Goal: Information Seeking & Learning: Learn about a topic

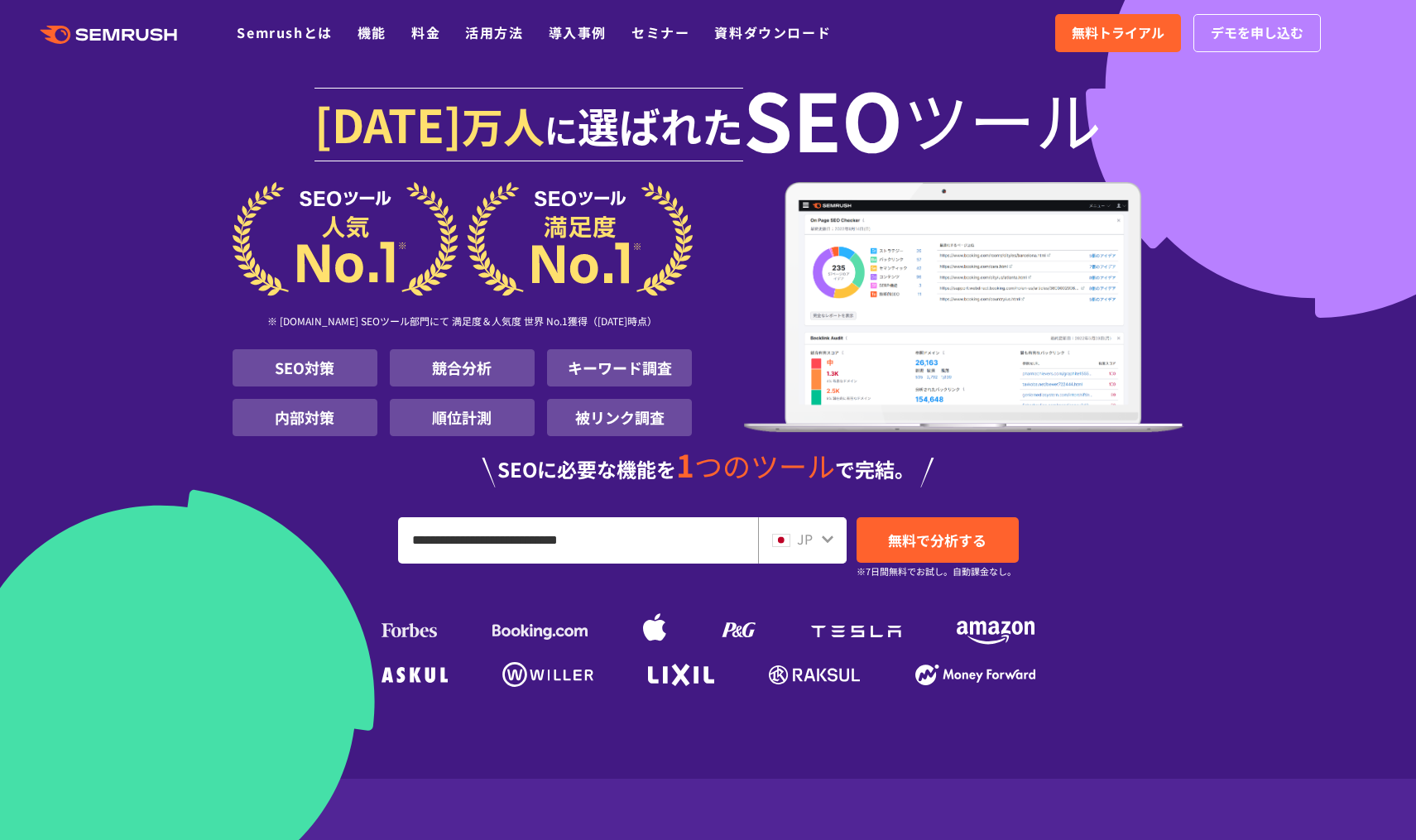
click at [301, 386] on ul "SEO対策 競合分析 キーワード調査 内部対策 順位計測 被リンク調査" at bounding box center [462, 393] width 460 height 87
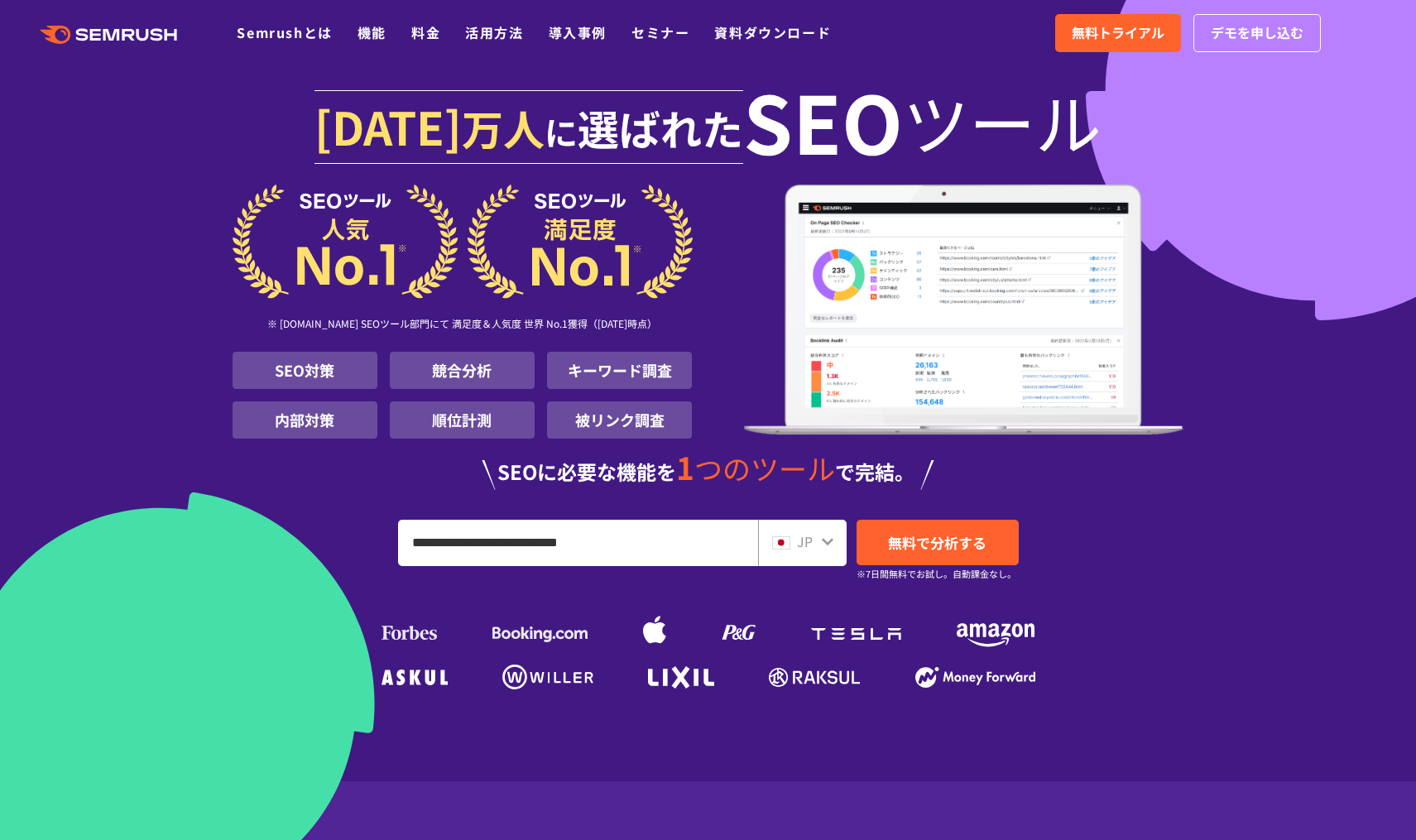
click at [306, 375] on li "SEO対策" at bounding box center [305, 370] width 145 height 38
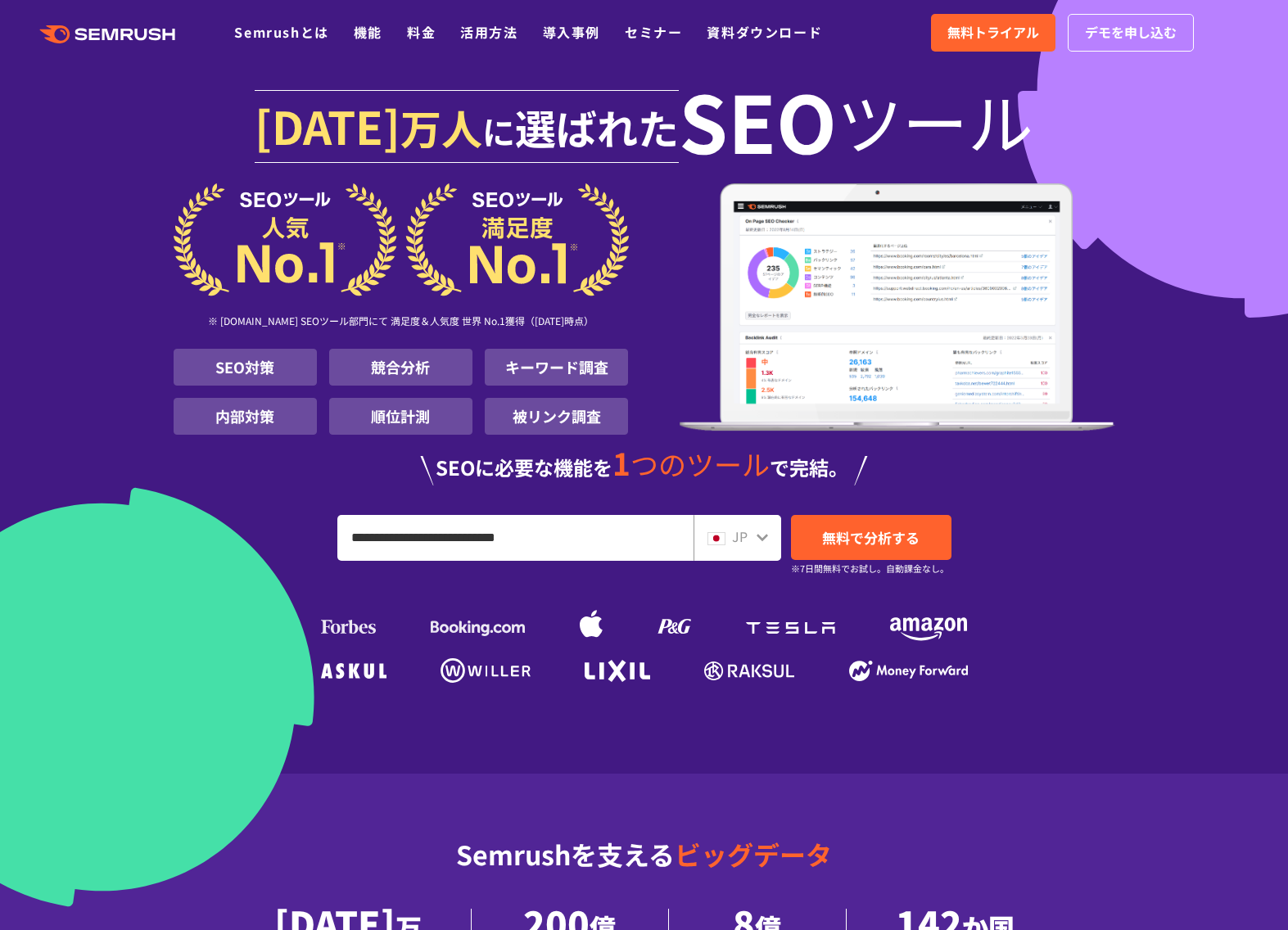
click at [87, 34] on icon ".cls {fill: #FF642D;}" at bounding box center [109, 34] width 185 height 18
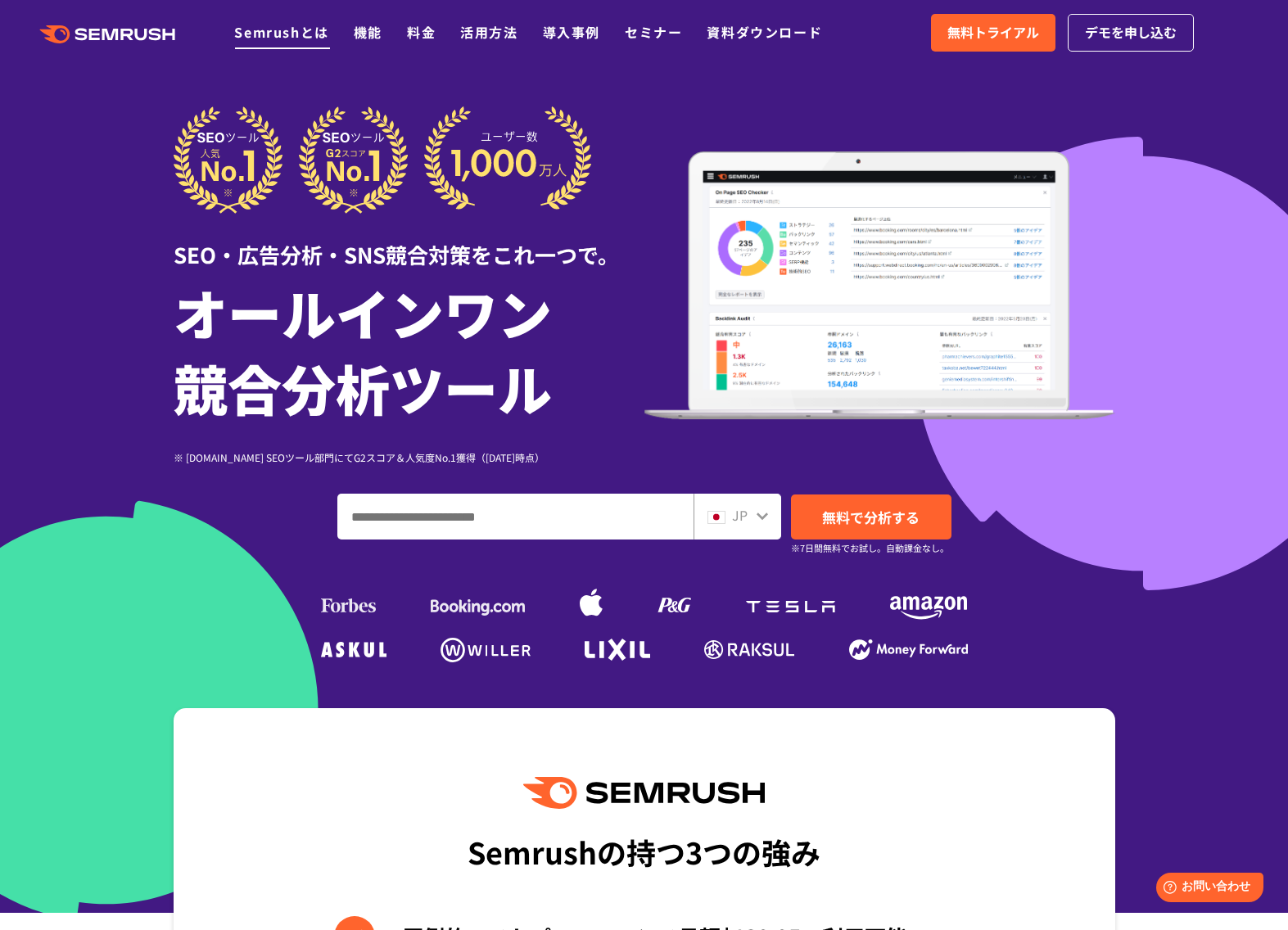
click at [284, 35] on link "Semrushとは" at bounding box center [281, 32] width 94 height 20
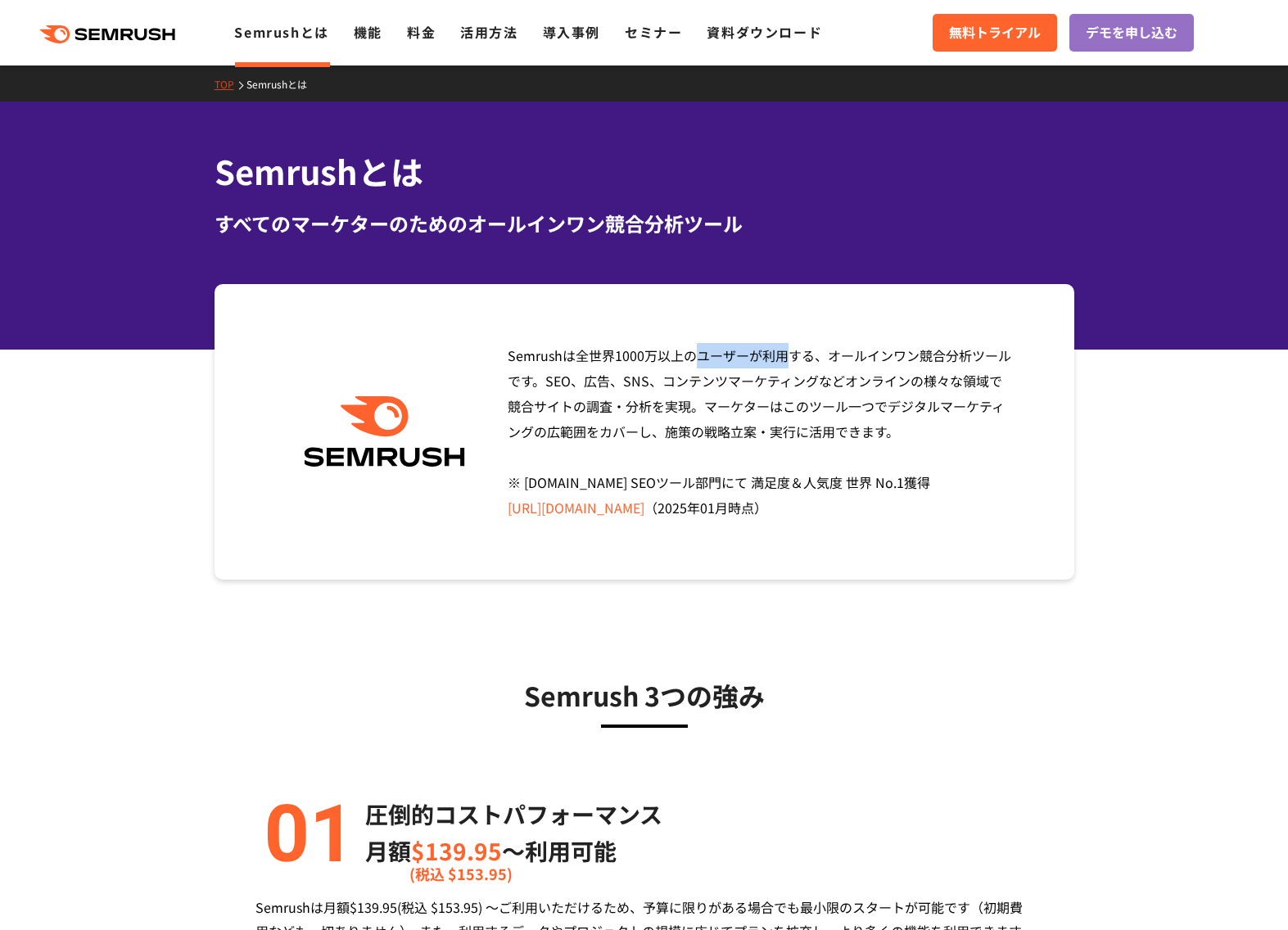
drag, startPoint x: 509, startPoint y: 356, endPoint x: 556, endPoint y: 356, distance: 47.0
click at [558, 357] on span "Semrushは全世界[DATE]万以上のユーザーが利用する、オールインワン競合分析ツールです。SEO、広告、SNS、コンテンツマーケティングなどオンラインの…" at bounding box center [759, 431] width 504 height 172
copy span "Semrush"
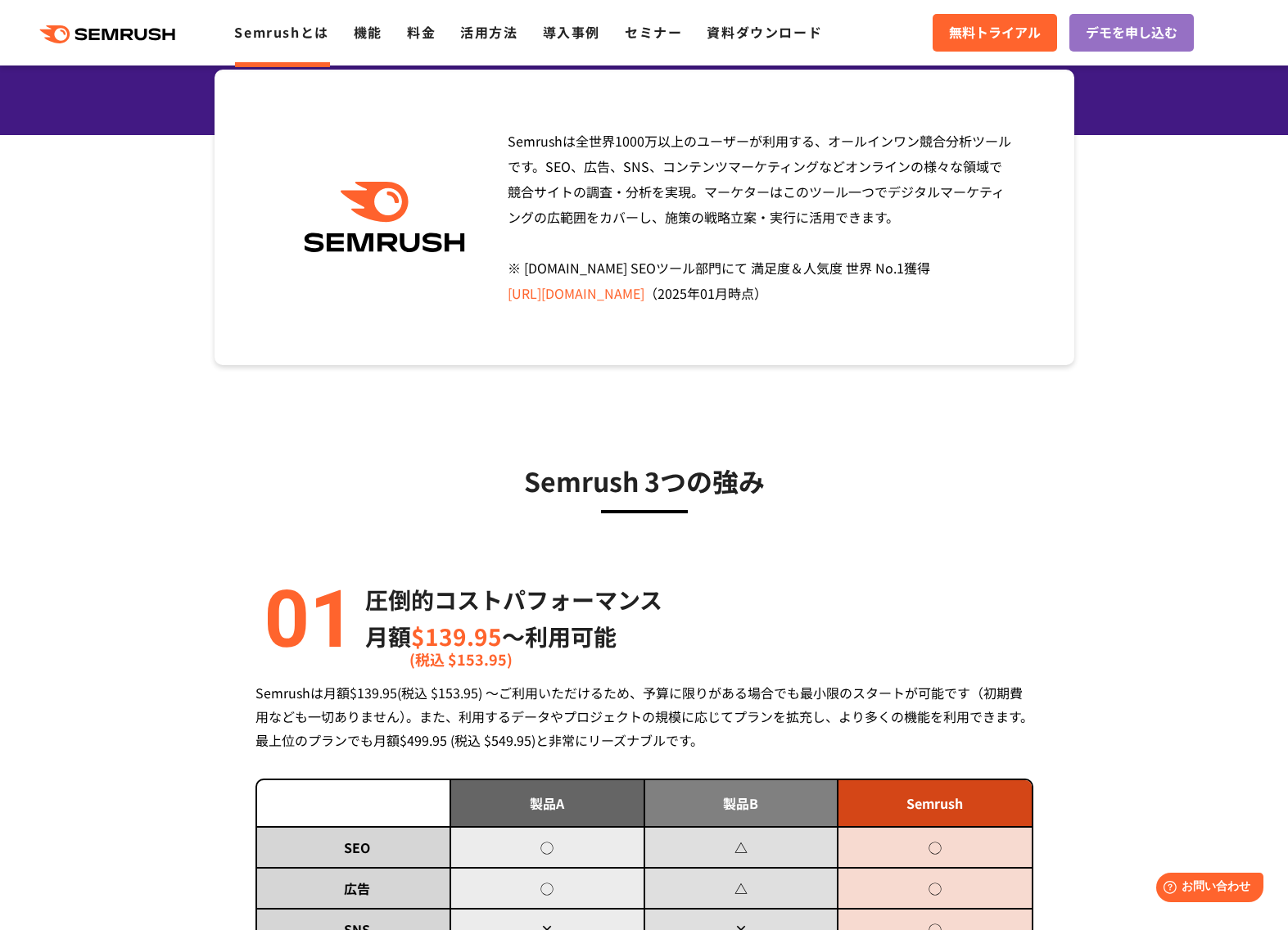
scroll to position [126, 0]
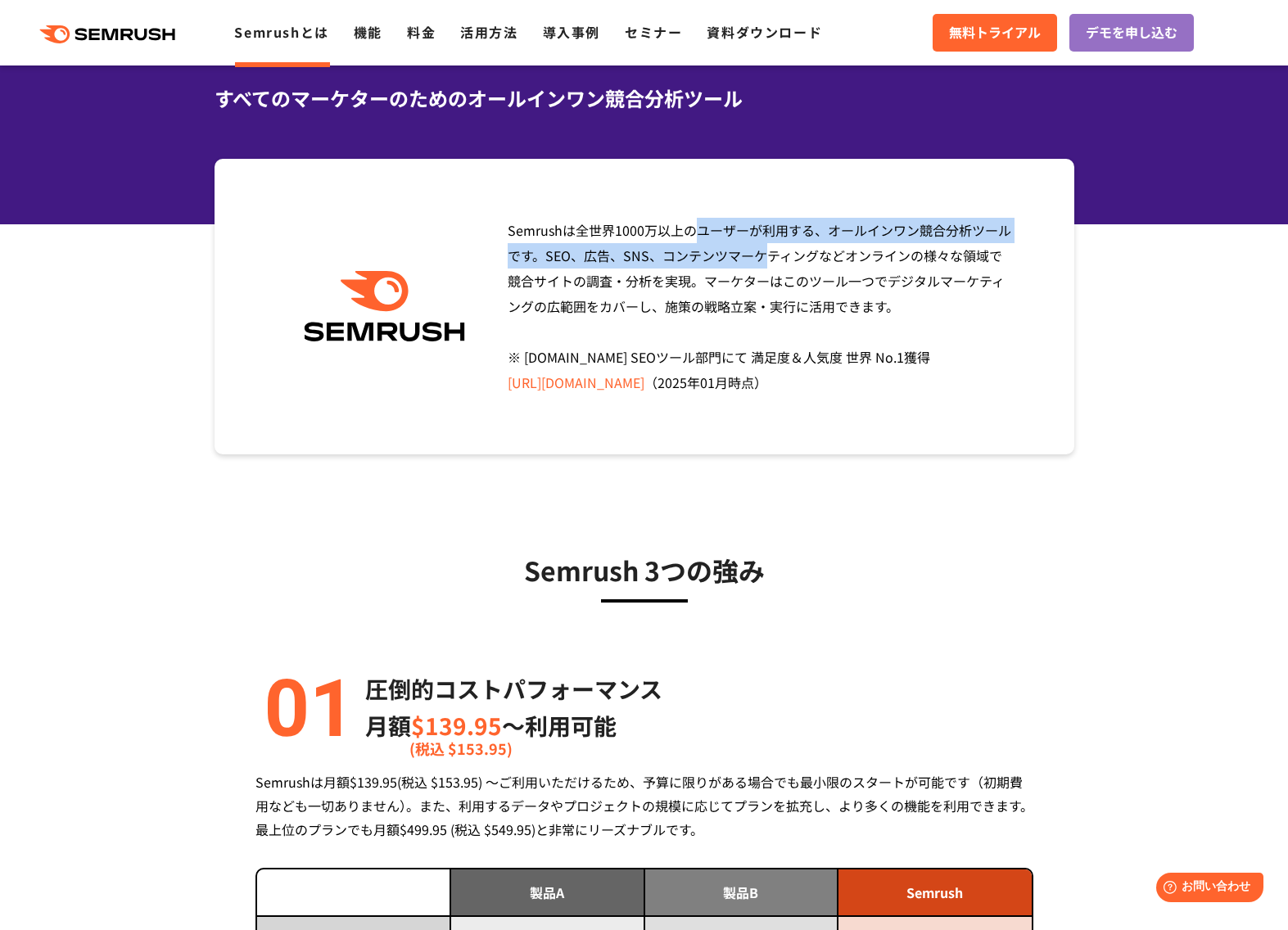
drag, startPoint x: 509, startPoint y: 231, endPoint x: 546, endPoint y: 255, distance: 44.1
click at [546, 255] on span "Semrushは全世界[DATE]万以上のユーザーが利用する、オールインワン競合分析ツールです。SEO、広告、SNS、コンテンツマーケティングなどオンラインの…" at bounding box center [759, 305] width 504 height 172
copy span "Semrushは全世界[DATE]万以上のユーザーが利用する、オールインワン競合分析ツールです。"
